Goal: Check status: Check status

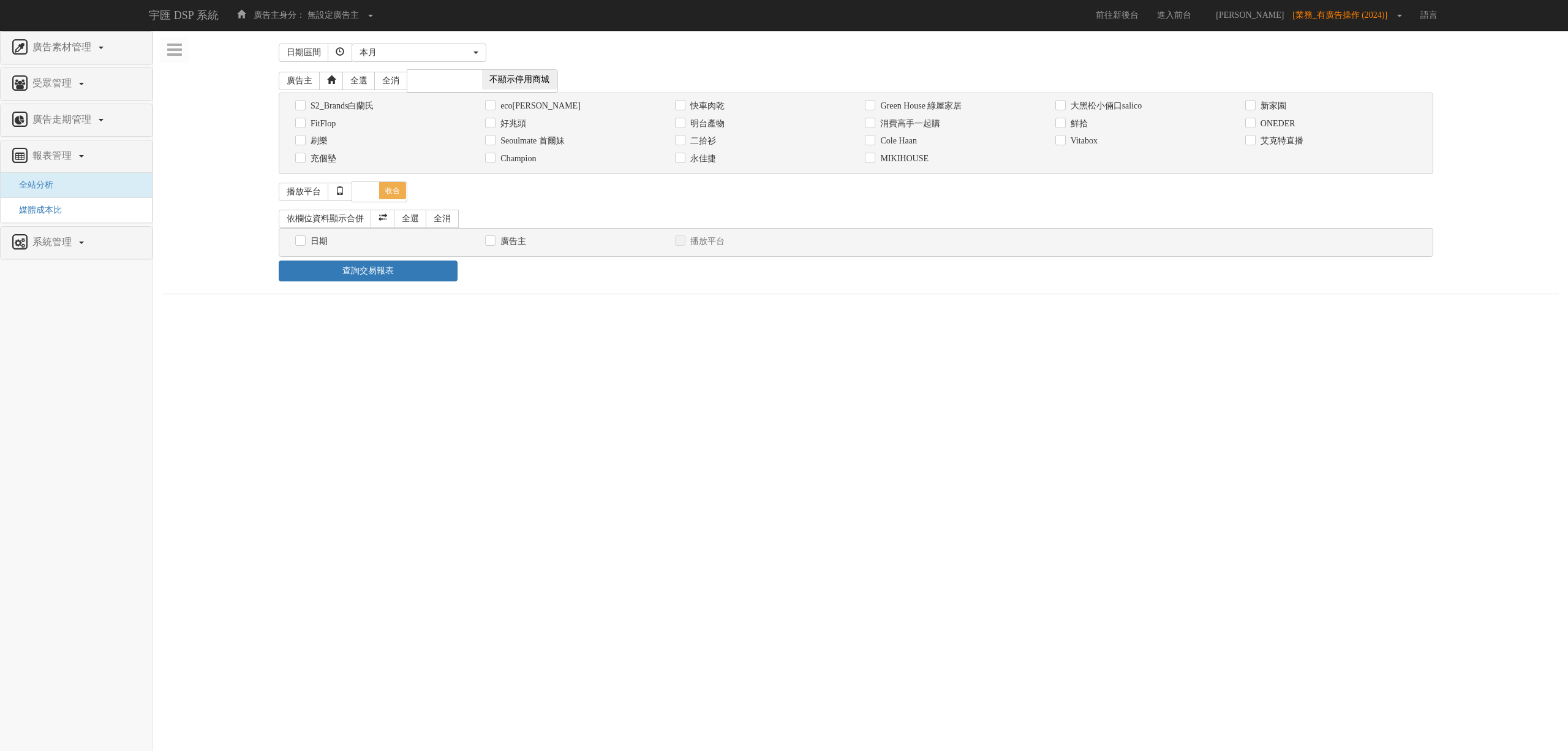
click at [944, 119] on div "消費高手一起購" at bounding box center [951, 123] width 172 height 13
click at [935, 119] on label "消費高手一起購" at bounding box center [909, 123] width 63 height 12
click at [873, 120] on input "消費高手一起購" at bounding box center [869, 123] width 8 height 8
checkbox input "true"
click at [297, 242] on input "日期" at bounding box center [299, 241] width 8 height 8
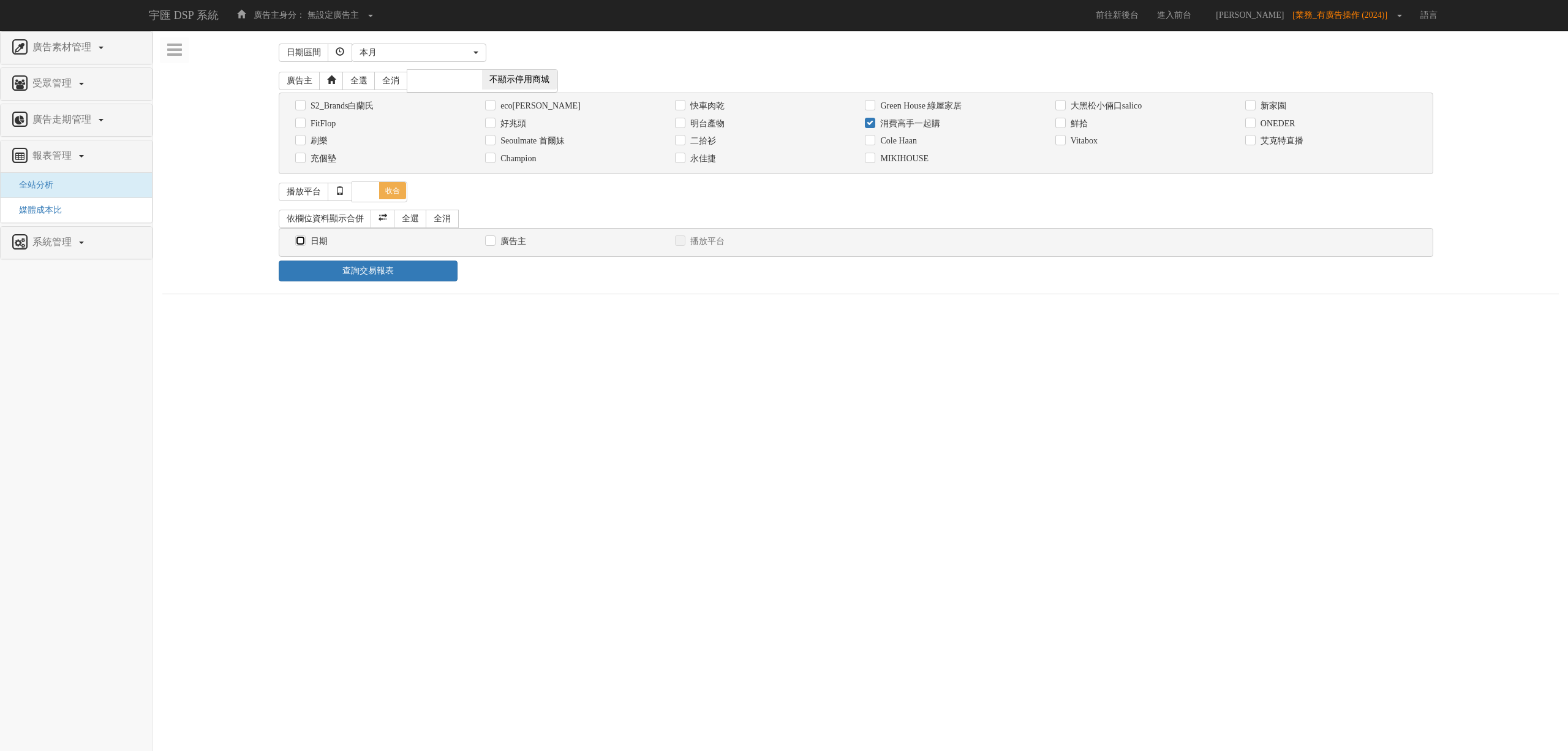
checkbox input "true"
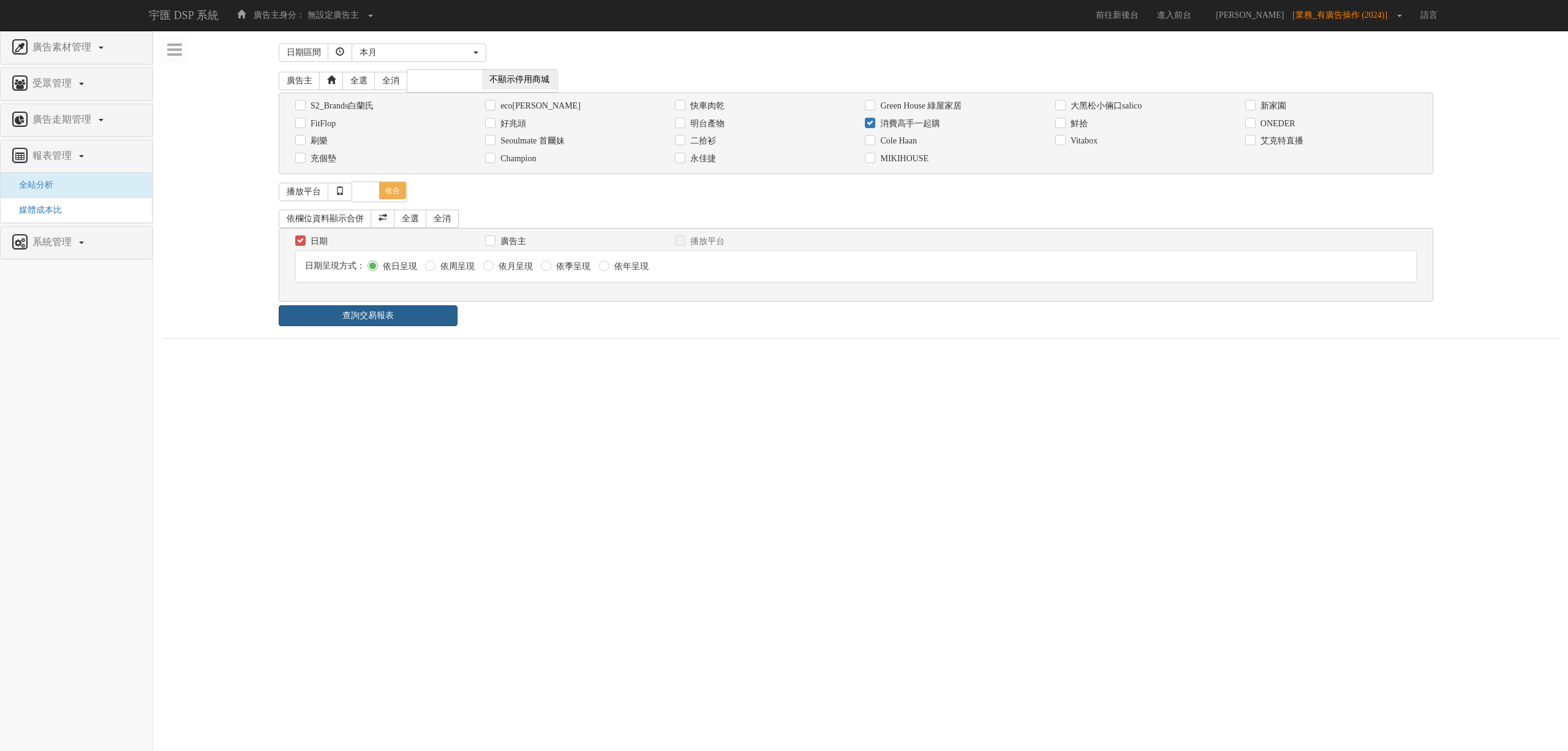
click at [374, 321] on link "查詢交易報表" at bounding box center [367, 315] width 179 height 21
click at [624, 358] on ul "報表 1 - ×" at bounding box center [860, 351] width 1396 height 26
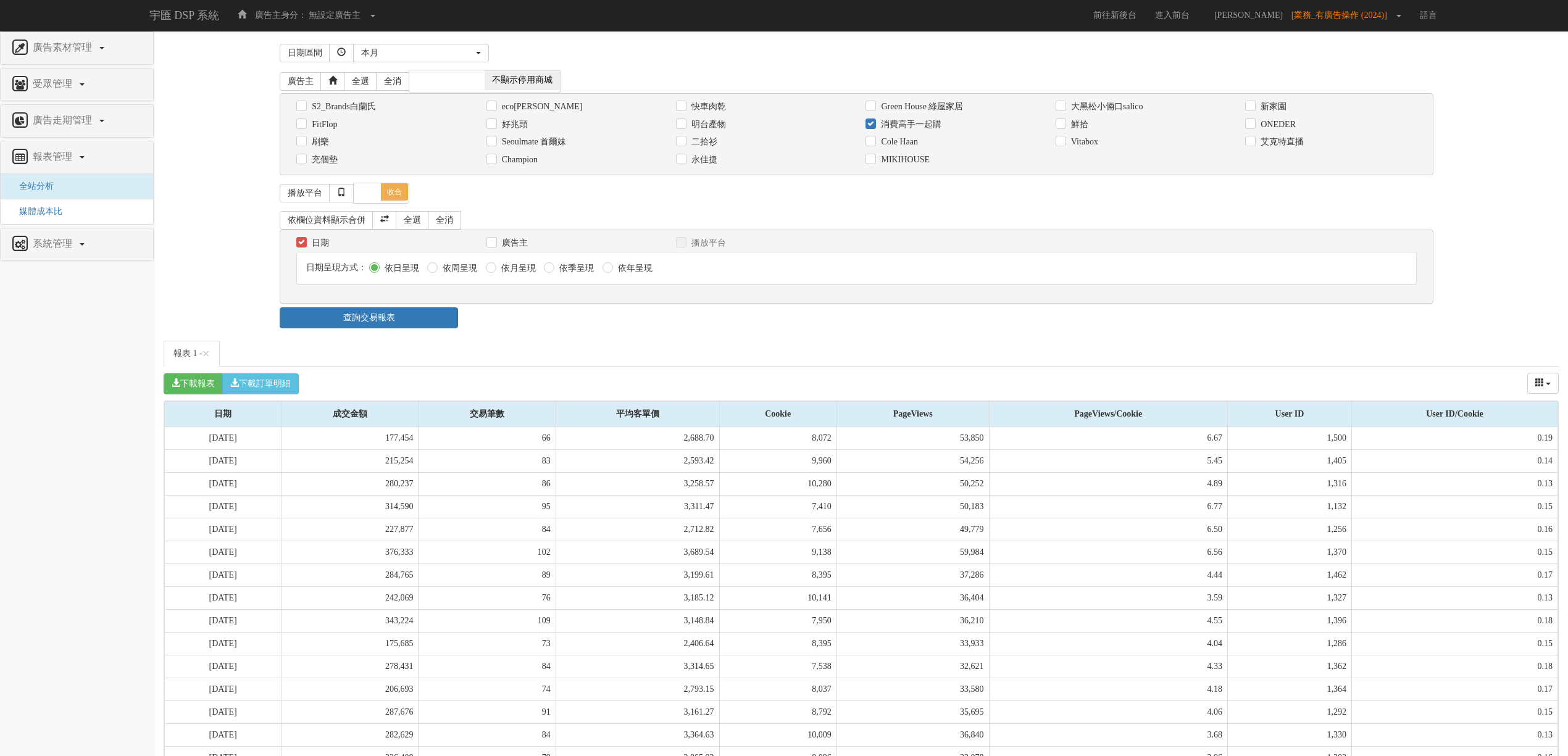
scroll to position [149, 0]
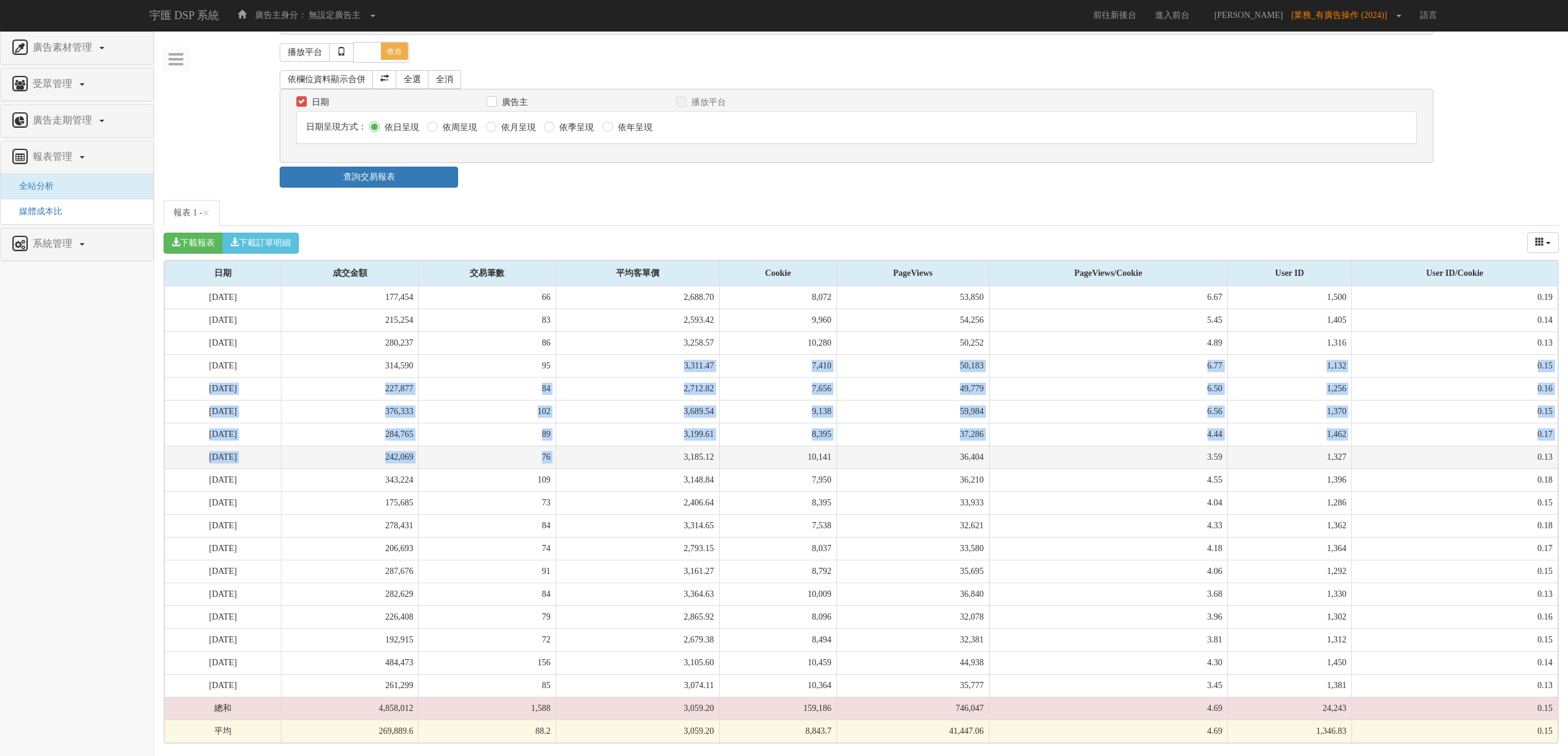
drag, startPoint x: 629, startPoint y: 360, endPoint x: 638, endPoint y: 452, distance: 92.4
click at [638, 452] on tbody "[DATE] 177,454 66 2,688.70 8,072 53,850 6.67 1,500 0.19 [DATE] 215,254 83 2,593…" at bounding box center [861, 514] width 1393 height 457
click at [638, 452] on td "3,185.12" at bounding box center [637, 457] width 164 height 23
